Goal: Transaction & Acquisition: Purchase product/service

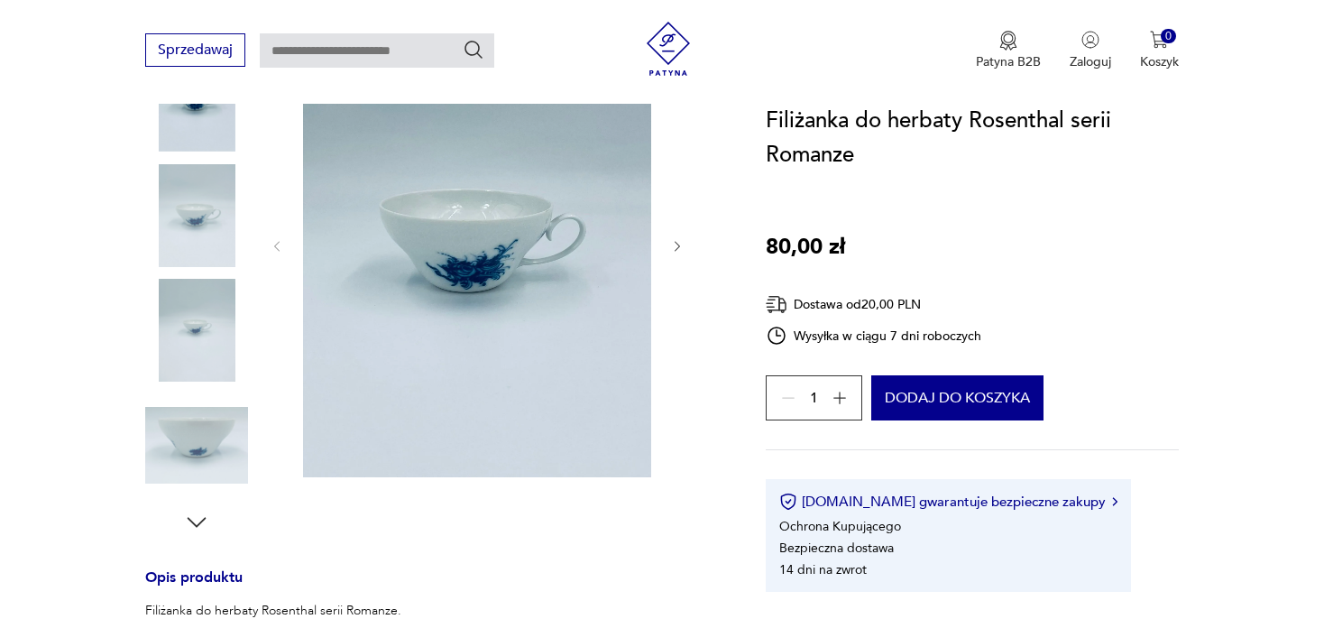
scroll to position [285, 0]
click at [838, 397] on icon "button" at bounding box center [840, 398] width 18 height 18
click at [838, 397] on div "3" at bounding box center [814, 397] width 97 height 45
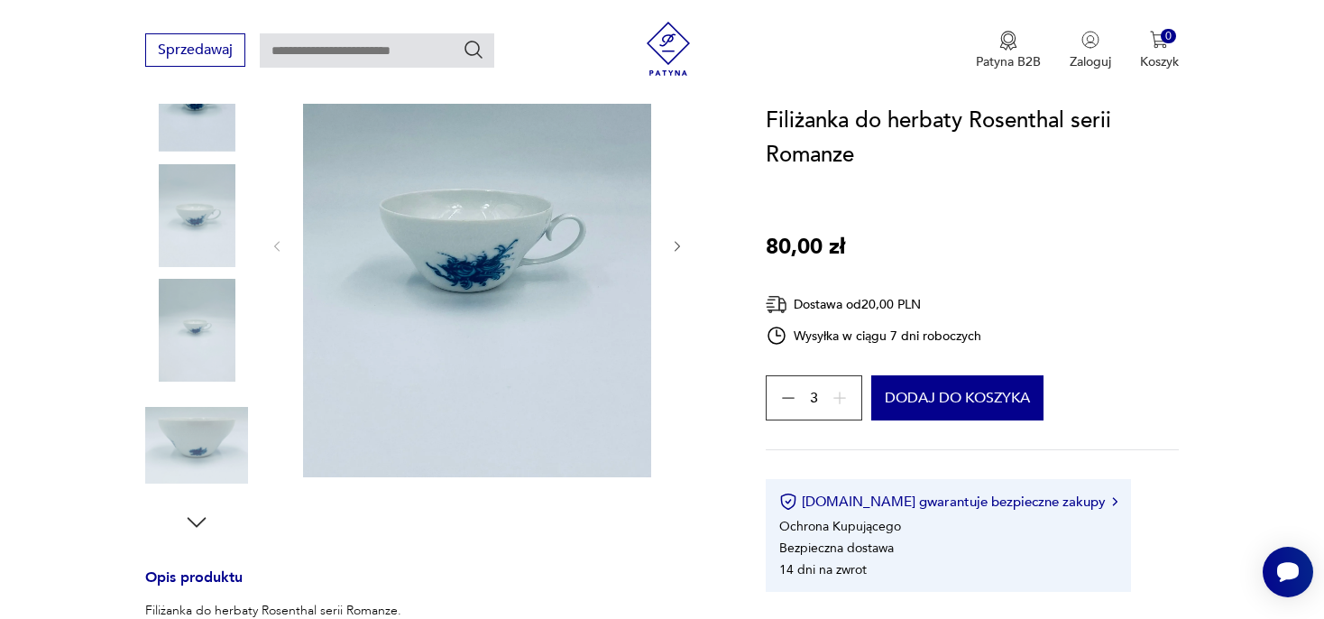
click at [838, 397] on div "3" at bounding box center [814, 397] width 97 height 45
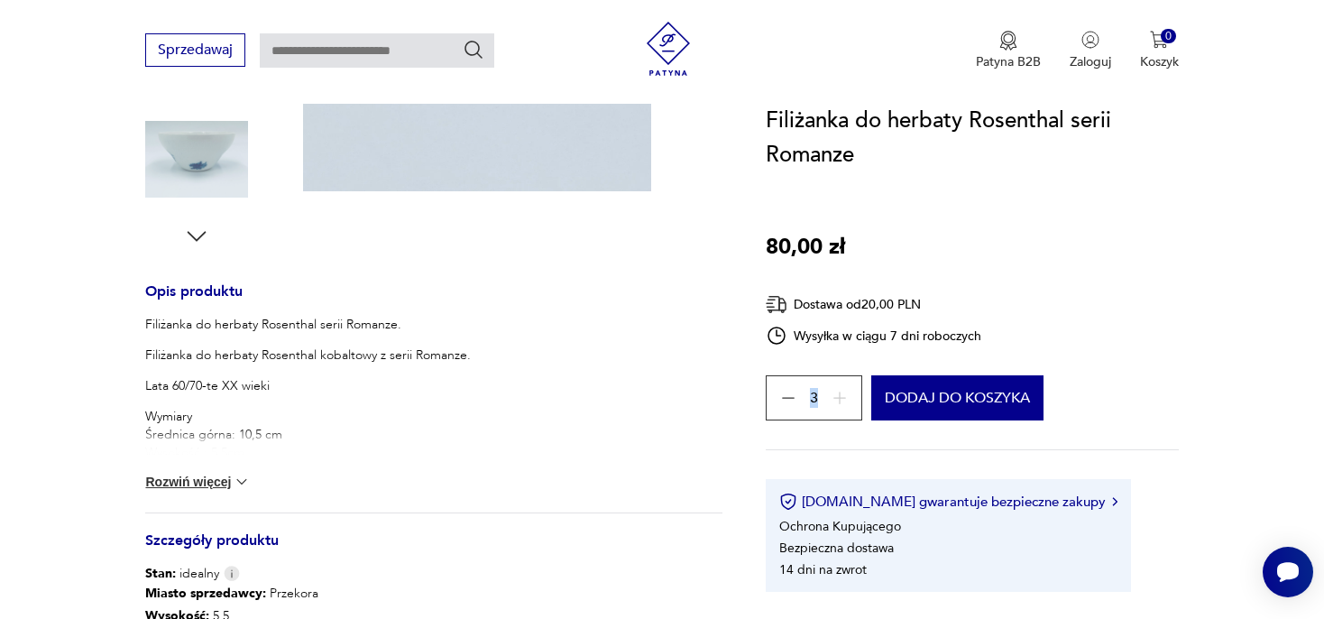
scroll to position [761, 0]
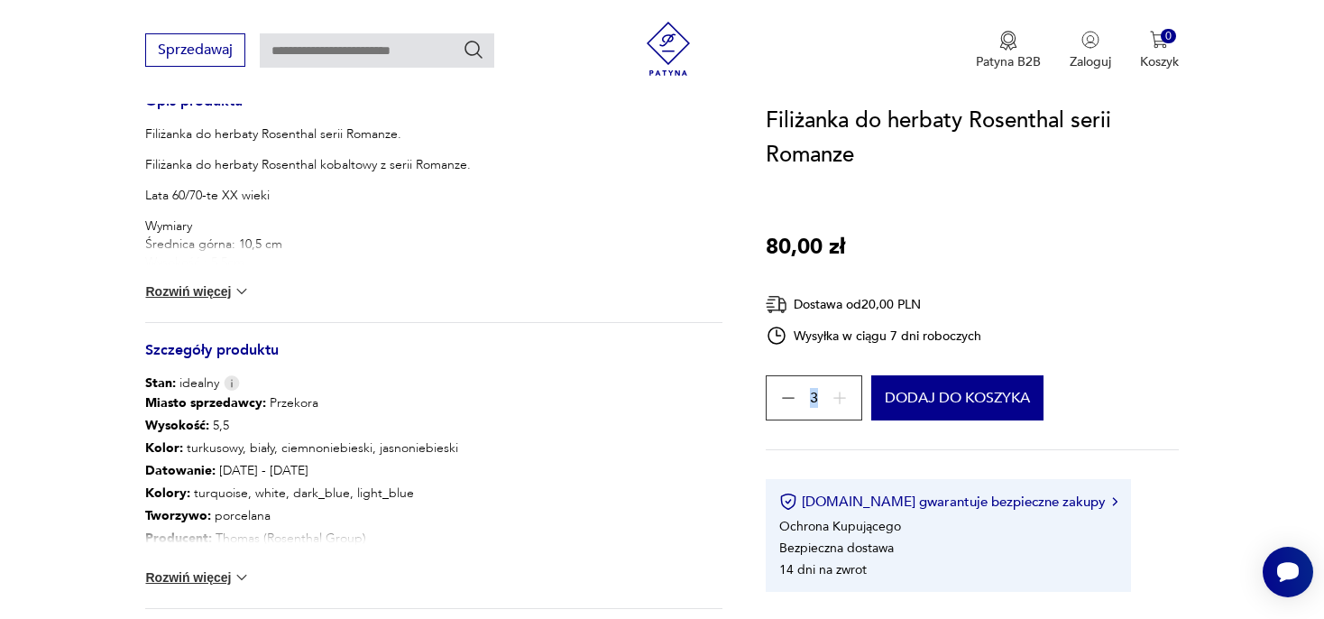
click at [249, 290] on img at bounding box center [242, 291] width 18 height 18
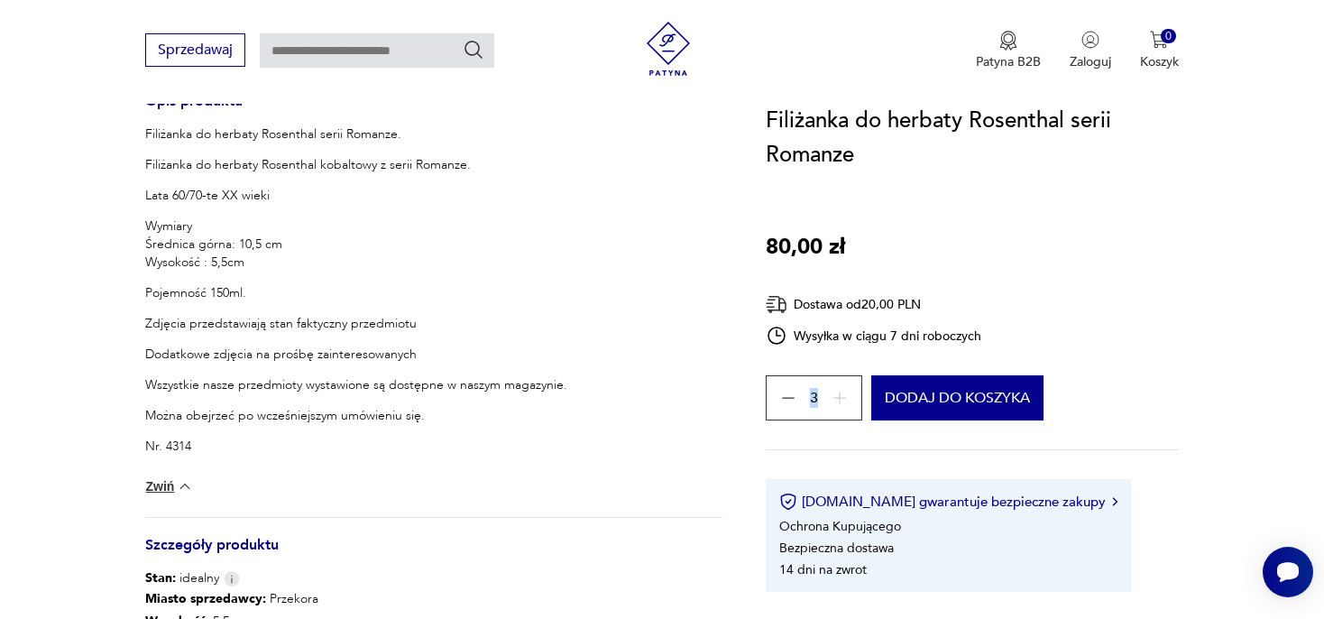
click at [249, 290] on p "Pojemność 150ml." at bounding box center [356, 293] width 422 height 18
click at [998, 394] on button "Dodaj do koszyka" at bounding box center [957, 397] width 172 height 45
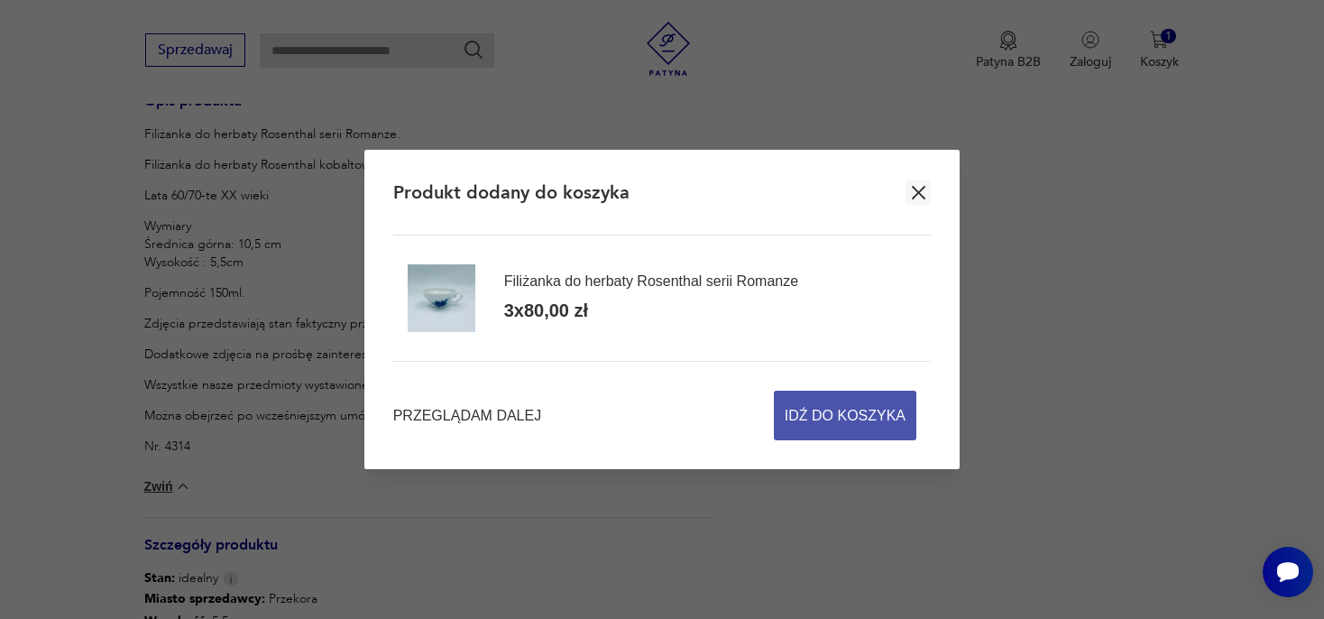
click at [853, 413] on span "Idź do koszyka" at bounding box center [845, 416] width 121 height 48
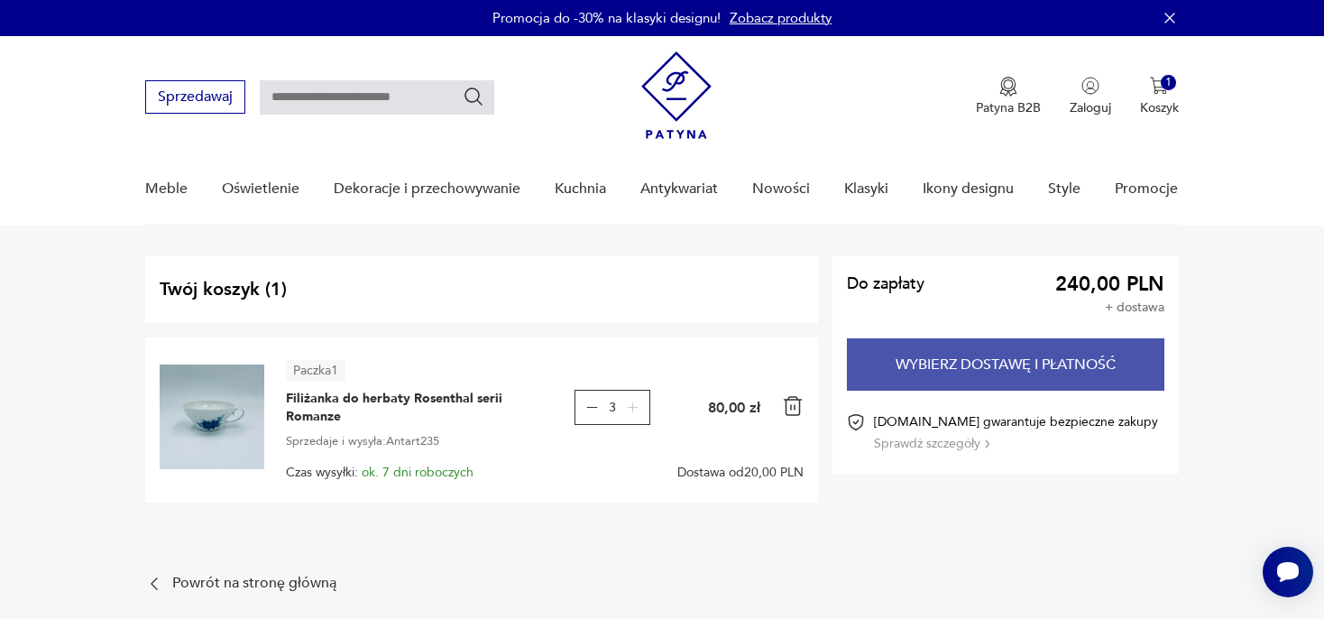
click at [991, 361] on button "Wybierz dostawę i płatność" at bounding box center [1006, 364] width 318 height 52
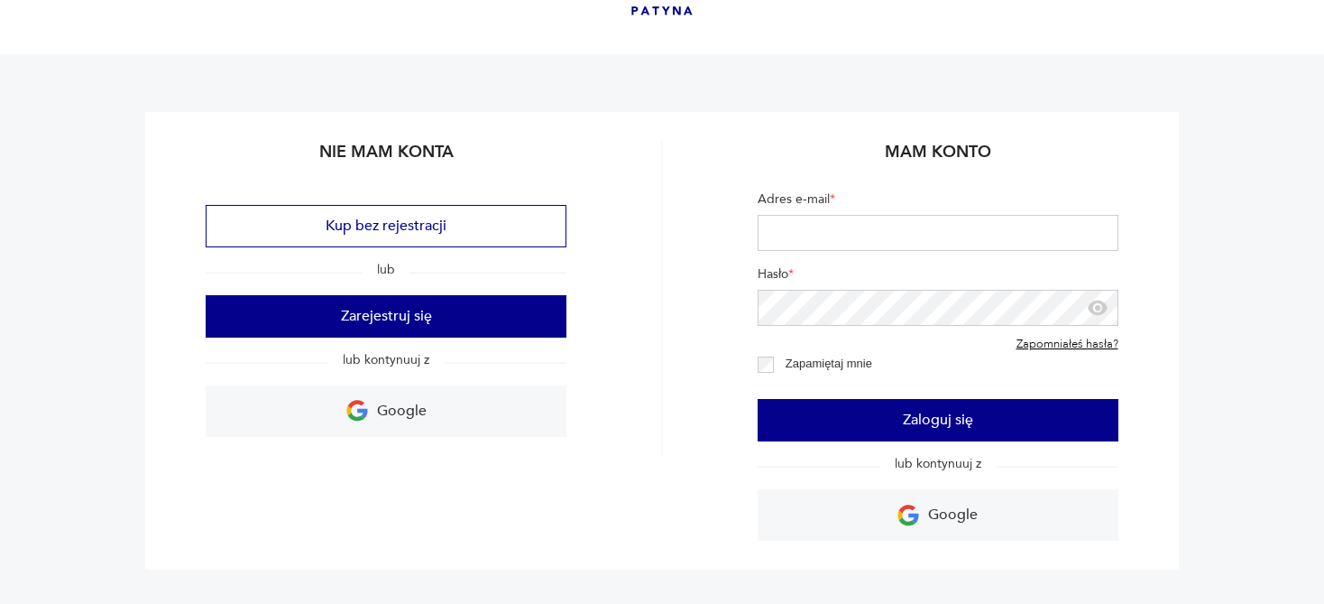
scroll to position [95, 0]
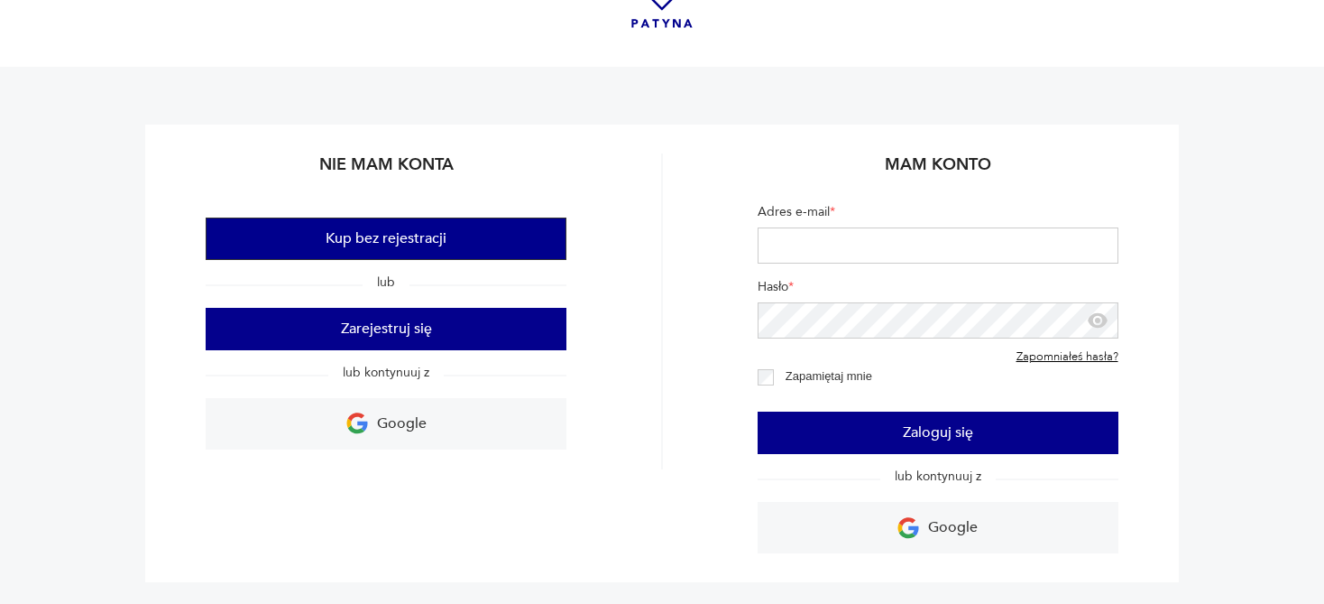
click at [401, 234] on button "Kup bez rejestracji" at bounding box center [386, 238] width 361 height 42
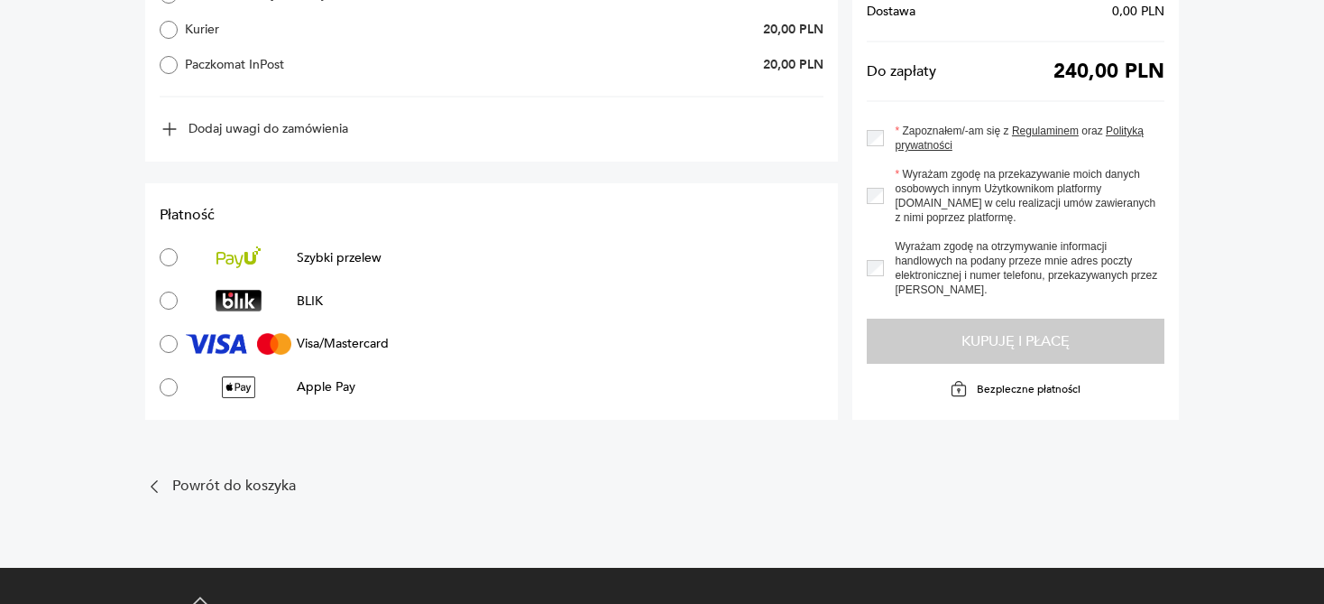
scroll to position [1212, 0]
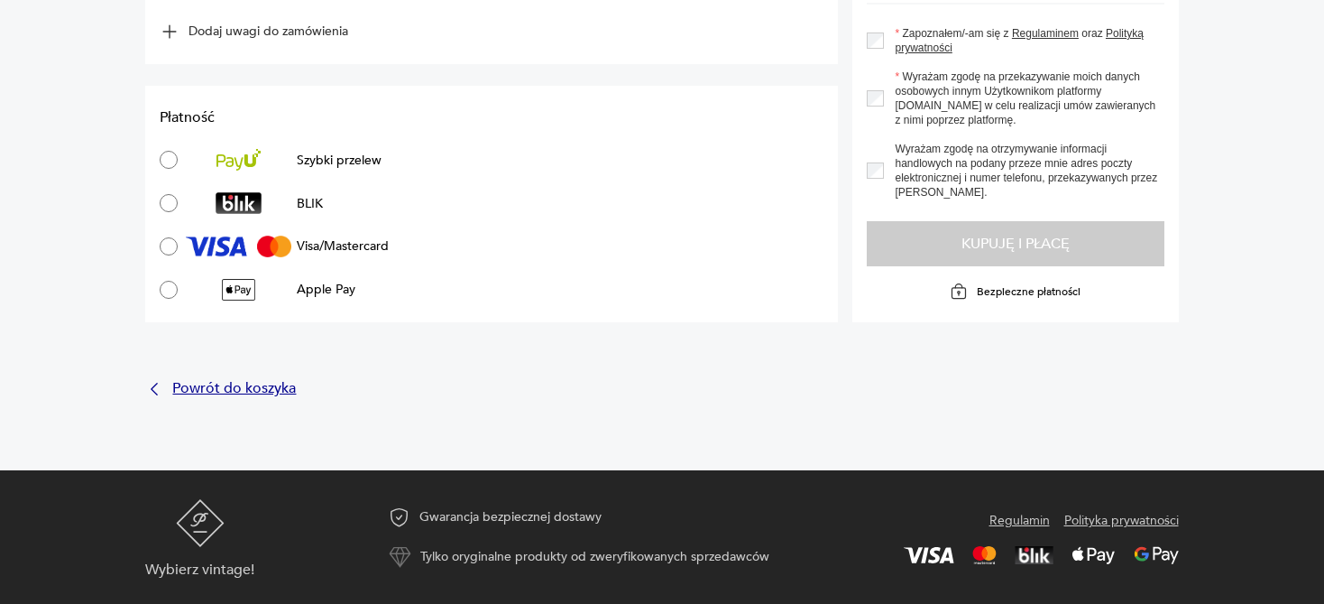
click at [253, 389] on p "Powrót do koszyka" at bounding box center [234, 389] width 124 height 12
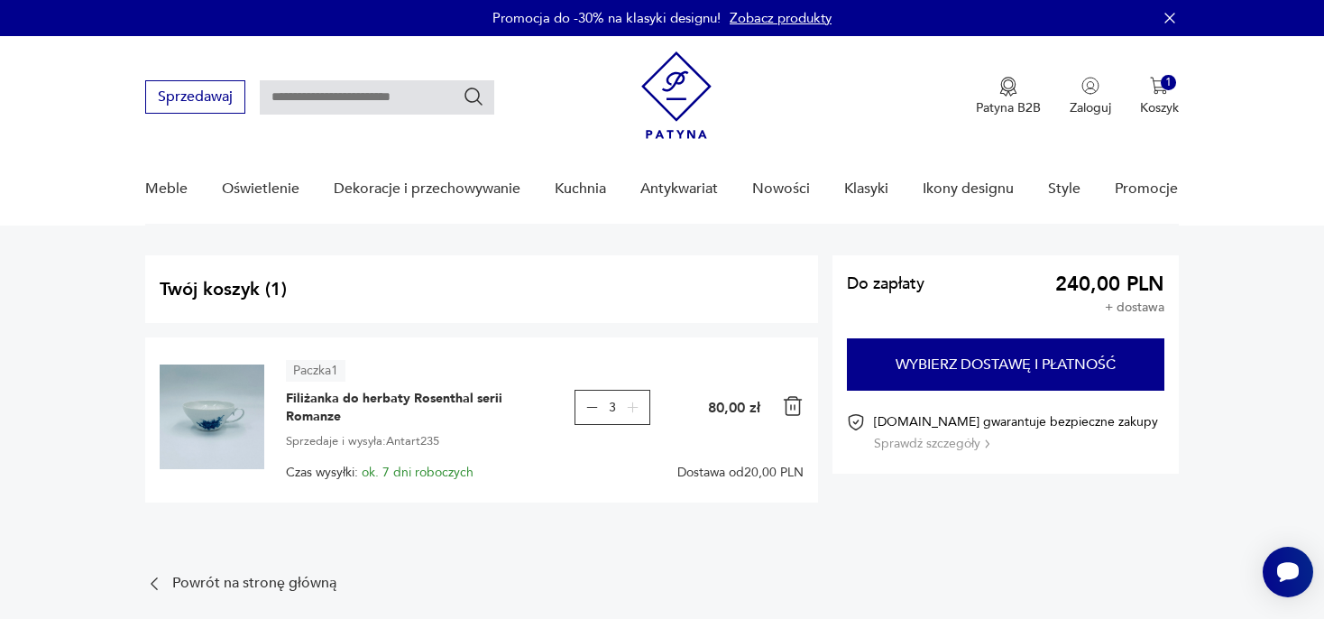
click at [792, 406] on img at bounding box center [793, 406] width 22 height 22
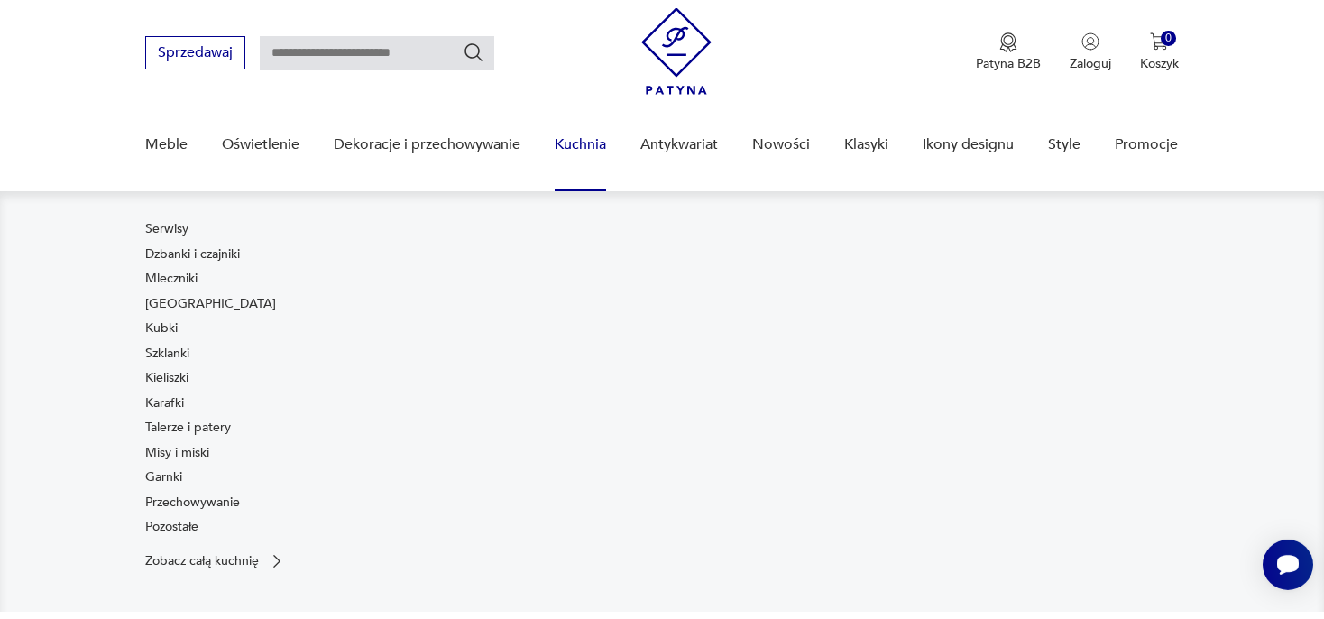
scroll to position [95, 0]
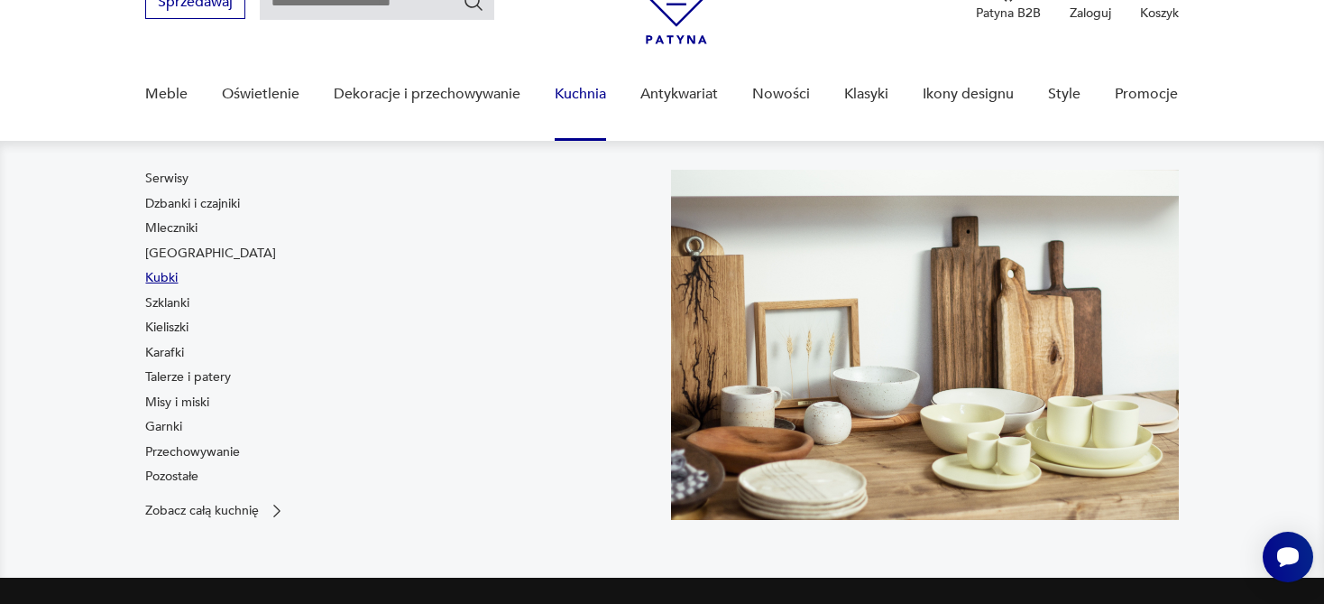
click at [166, 276] on link "Kubki" at bounding box center [161, 278] width 32 height 18
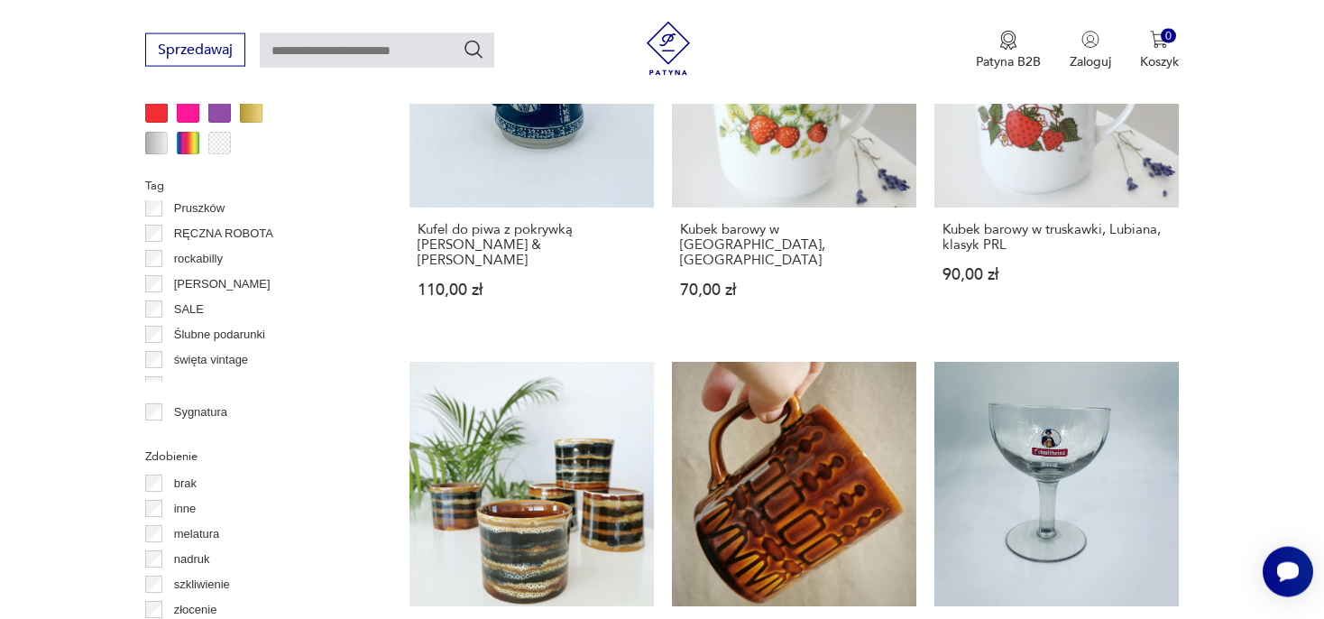
scroll to position [1143, 0]
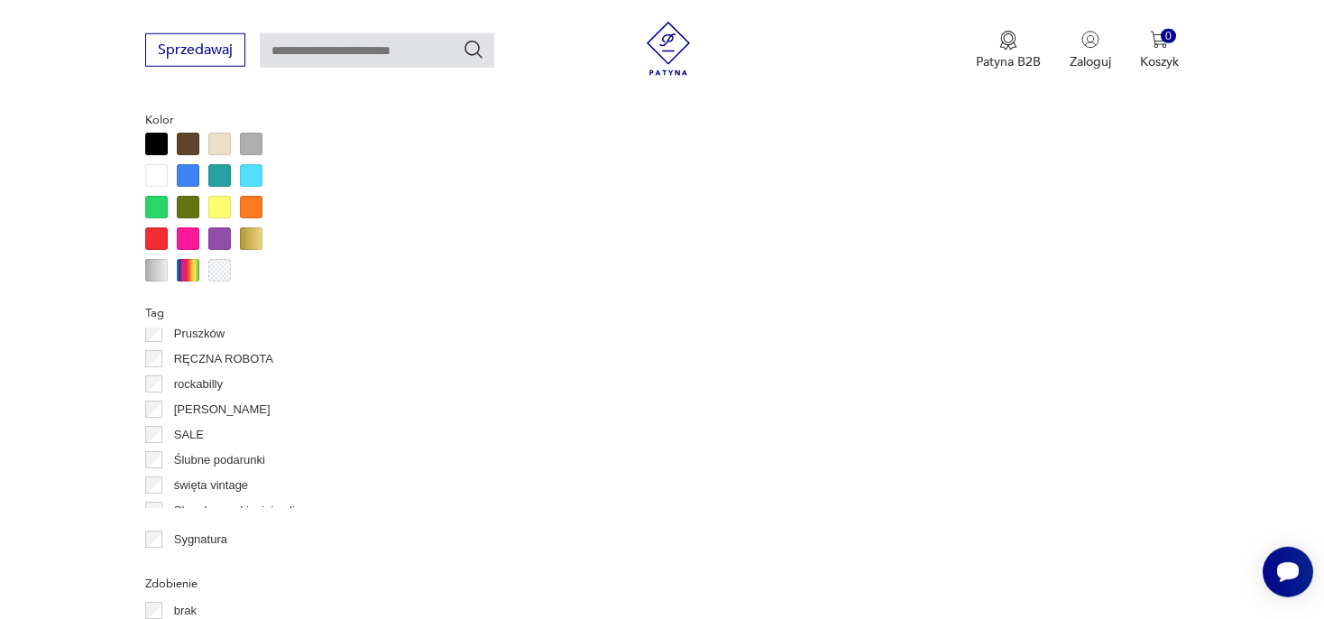
scroll to position [1717, 0]
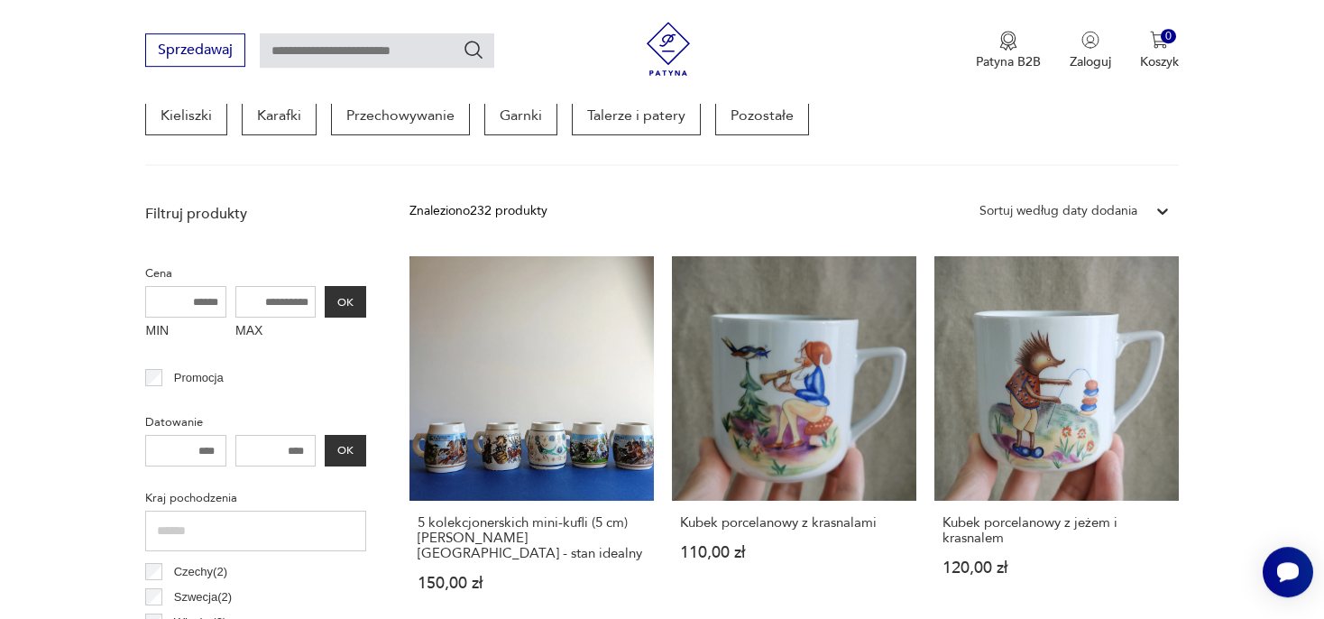
scroll to position [383, 0]
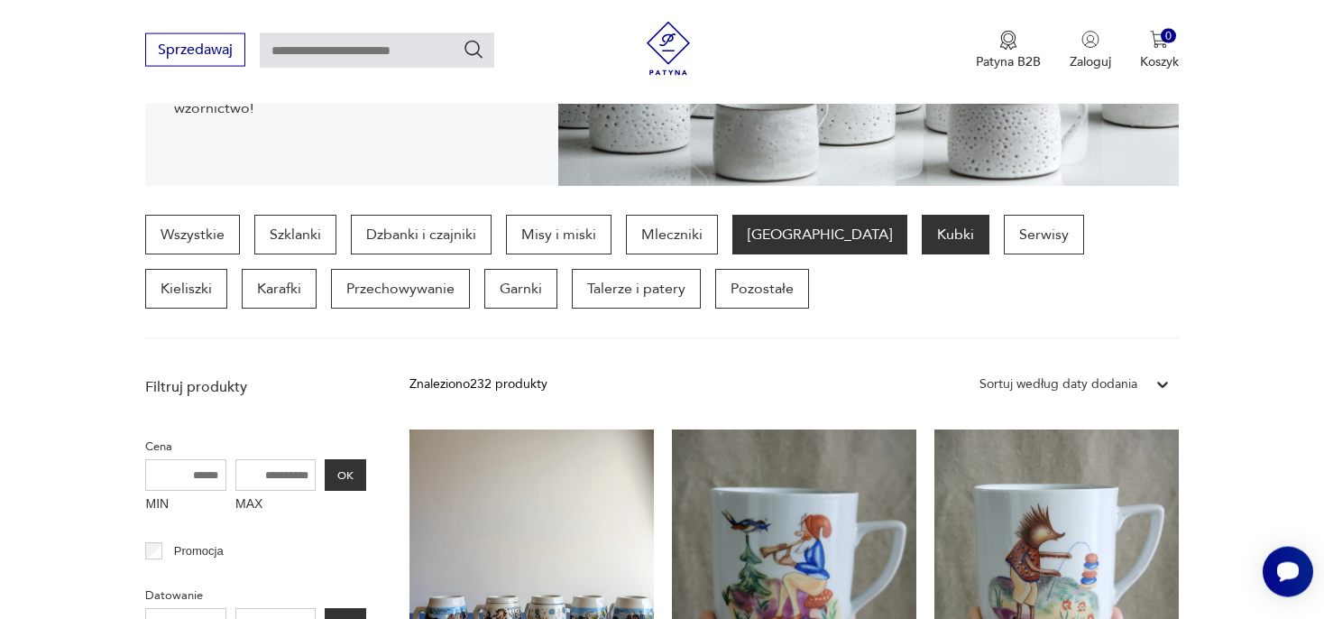
click at [767, 231] on p "[GEOGRAPHIC_DATA]" at bounding box center [820, 235] width 175 height 40
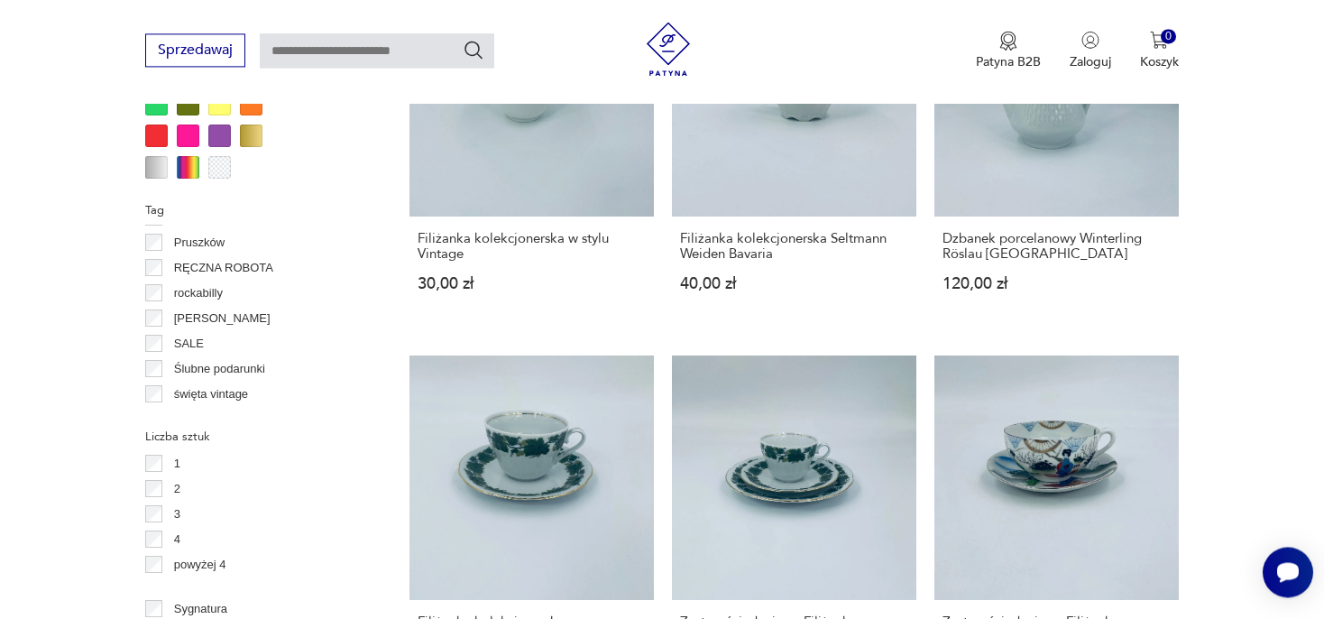
scroll to position [1166, 0]
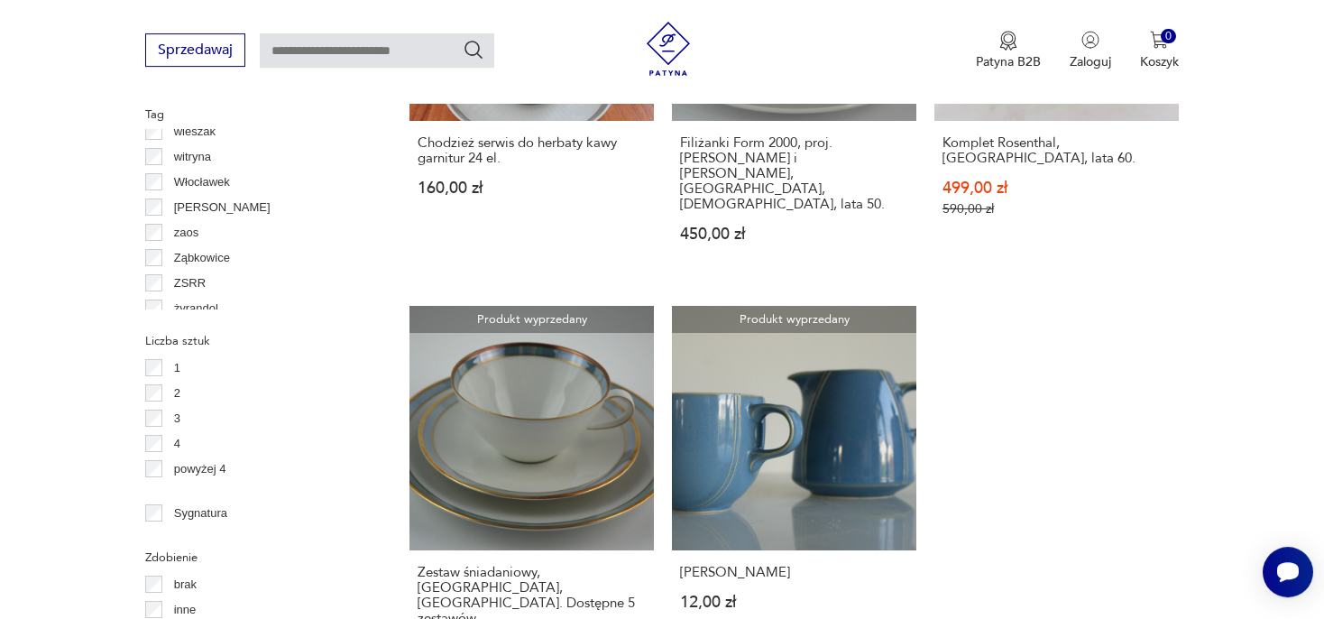
scroll to position [1613, 0]
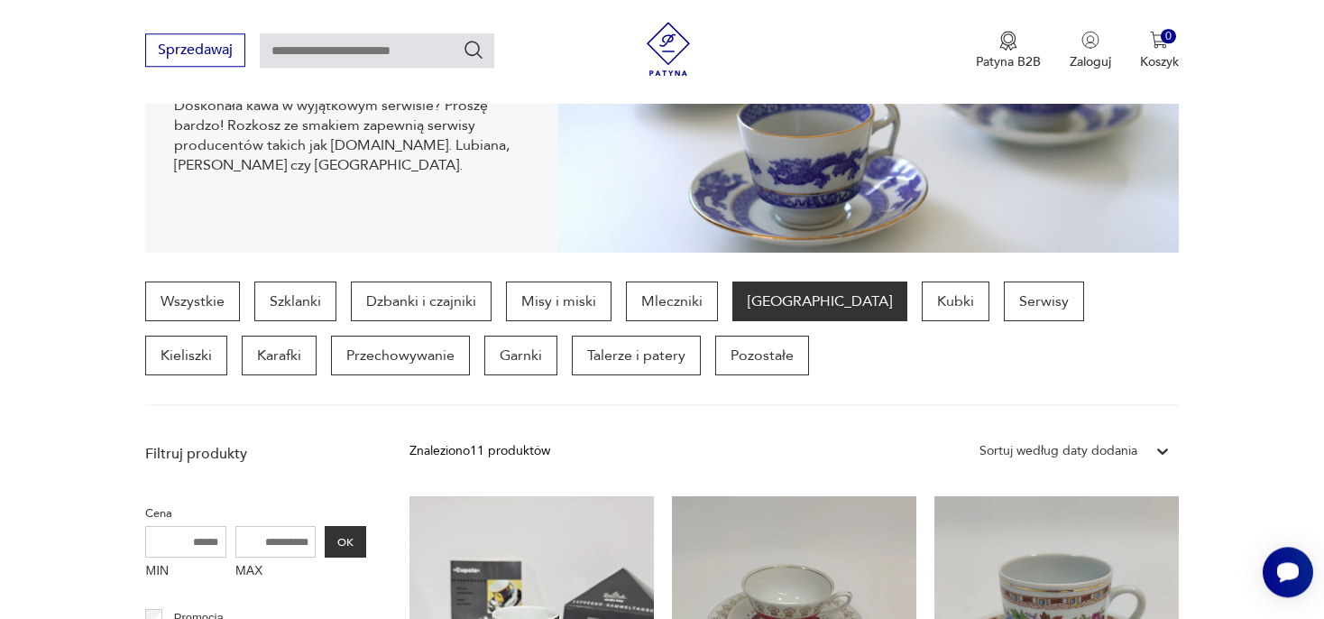
scroll to position [191, 0]
